Goal: Information Seeking & Learning: Find specific fact

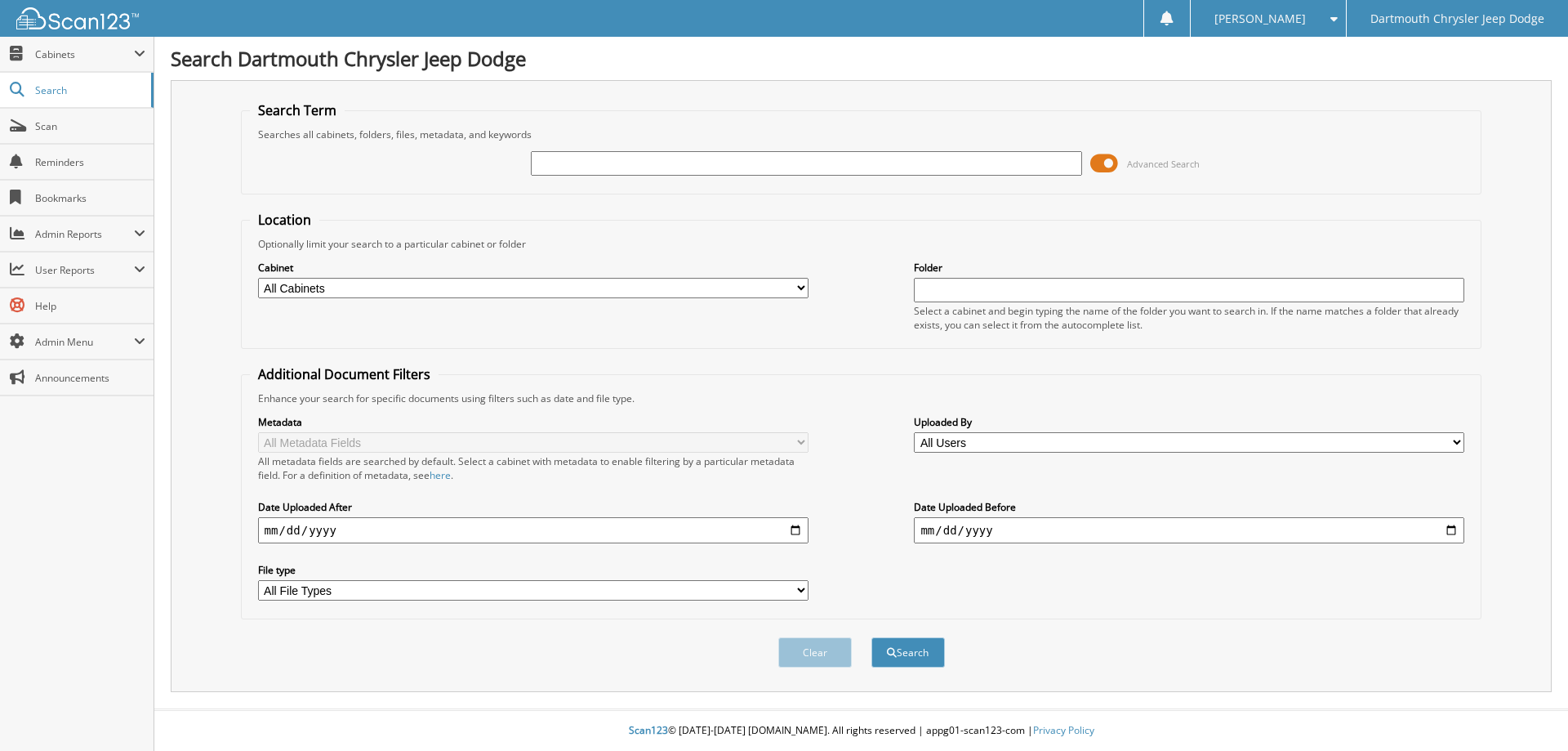
click at [567, 169] on input "text" at bounding box center [805, 163] width 551 height 25
type input "379042"
click at [871, 637] on button "Search" at bounding box center [907, 651] width 73 height 30
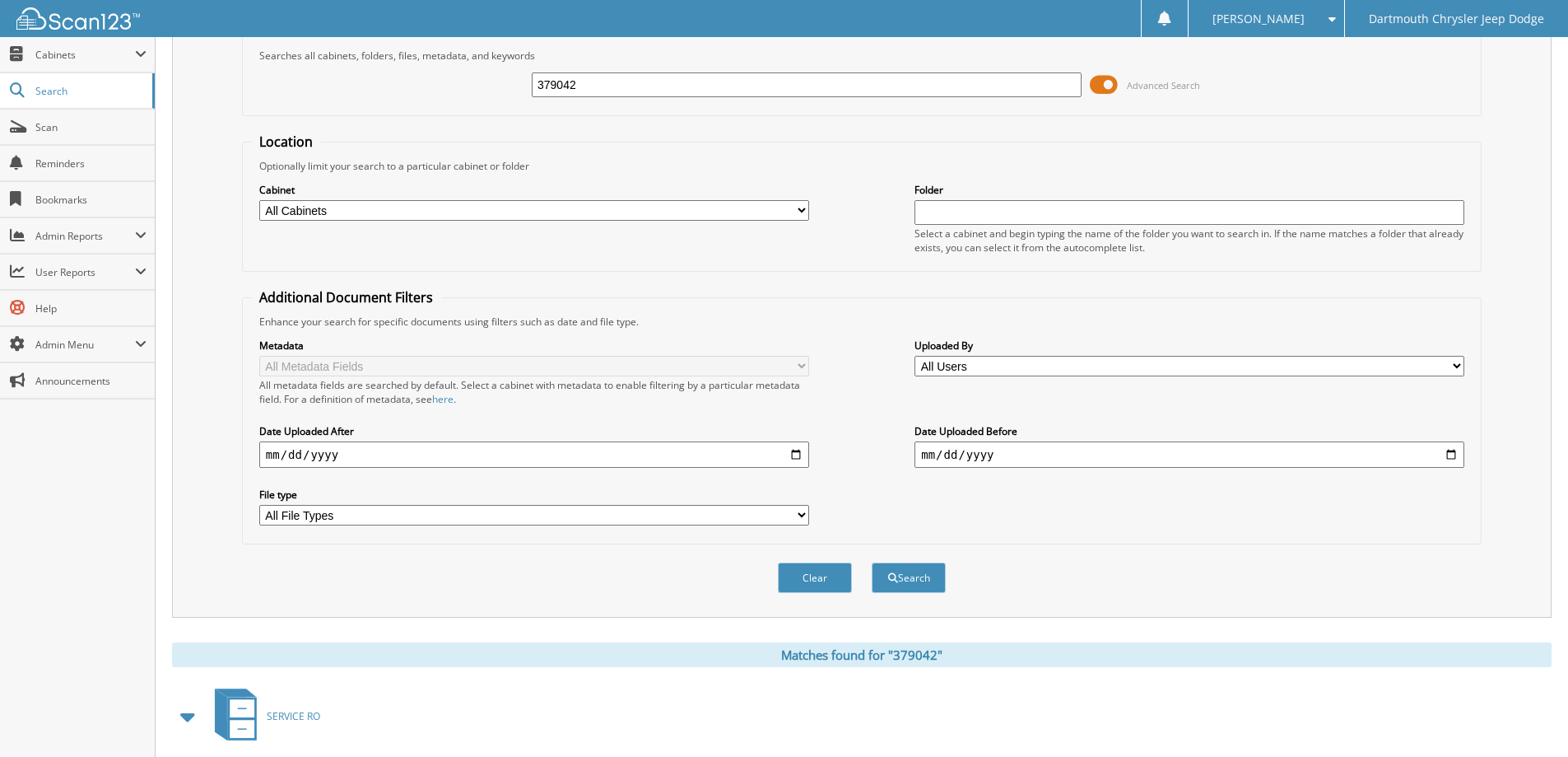
scroll to position [247, 0]
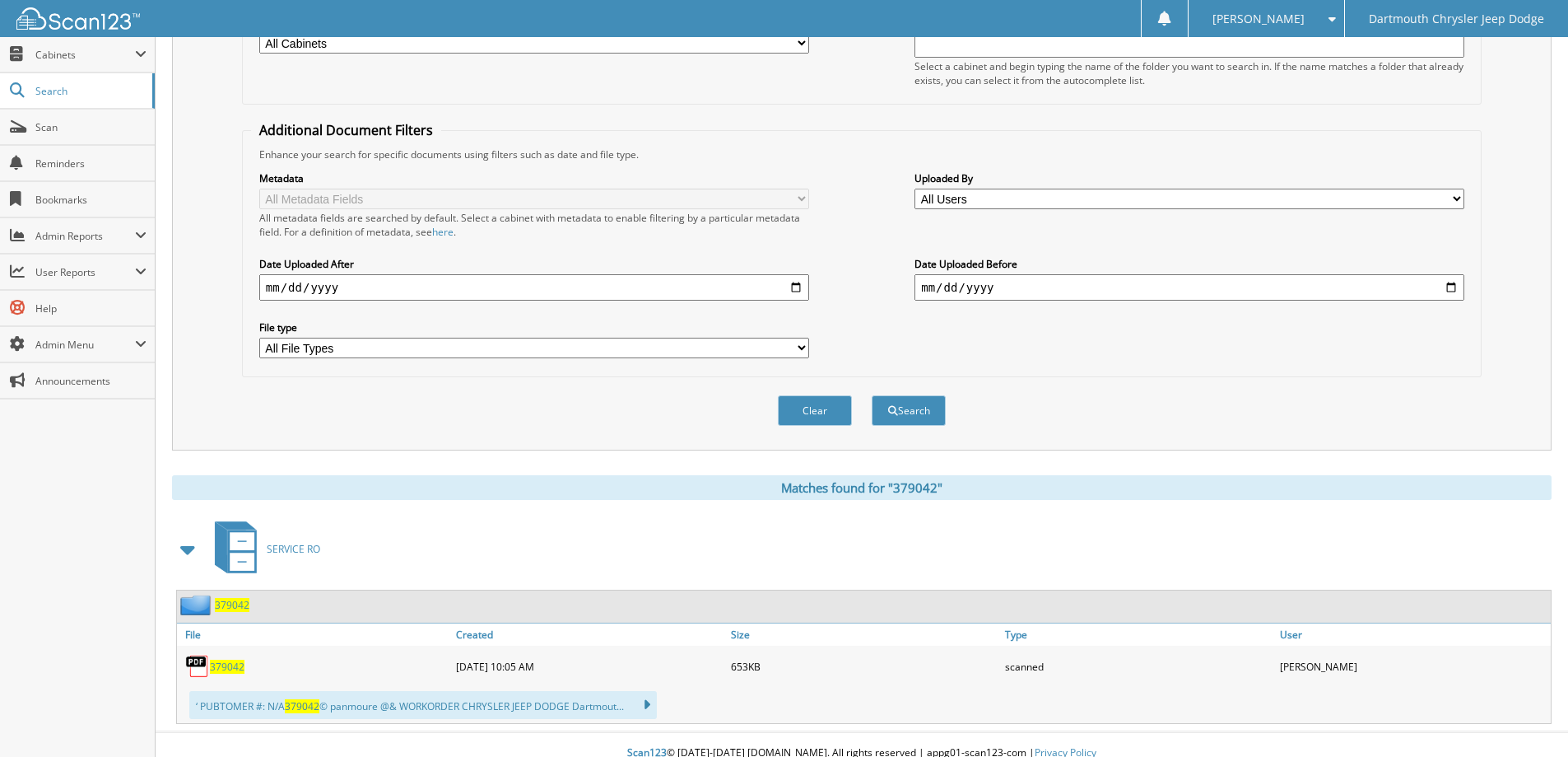
click at [233, 669] on span "379042" at bounding box center [227, 666] width 34 height 14
click at [64, 93] on span "Search" at bounding box center [89, 91] width 109 height 14
